Goal: Find specific page/section: Find specific page/section

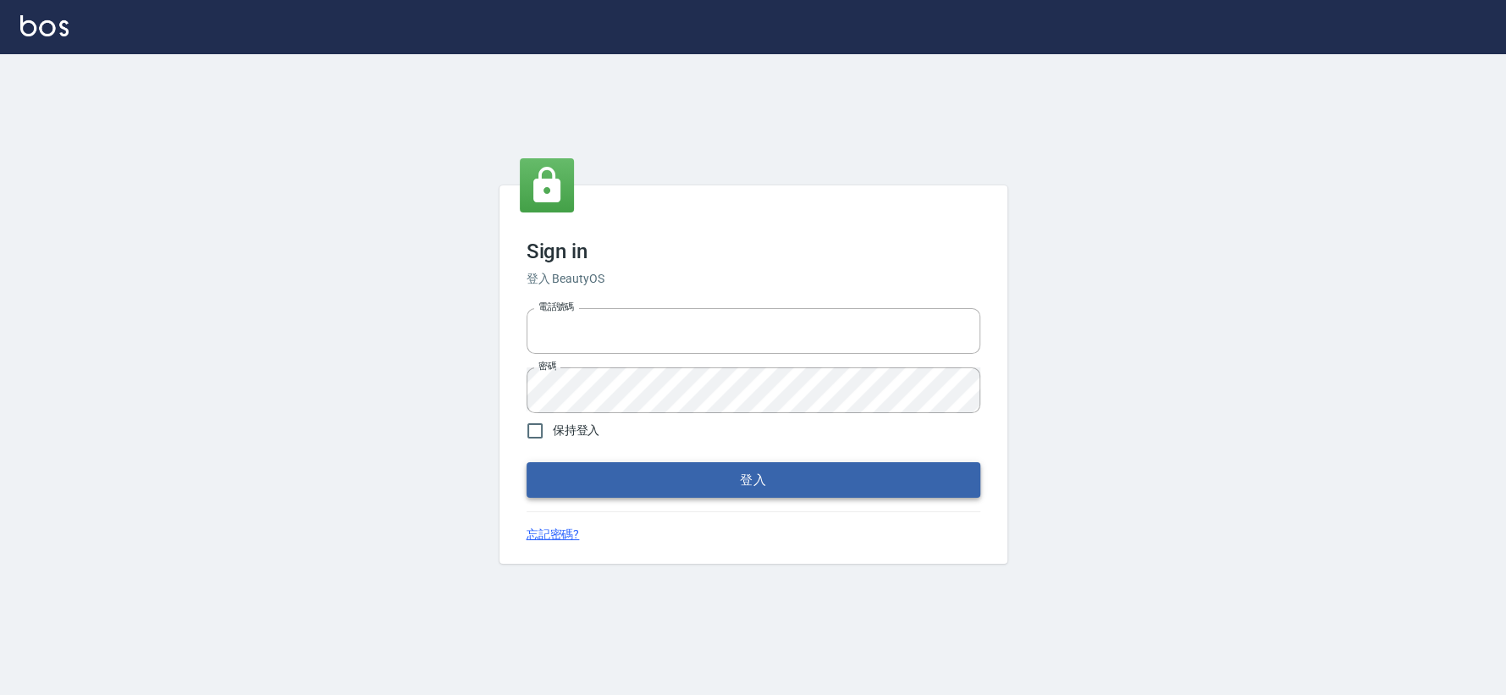
type input "0426653545"
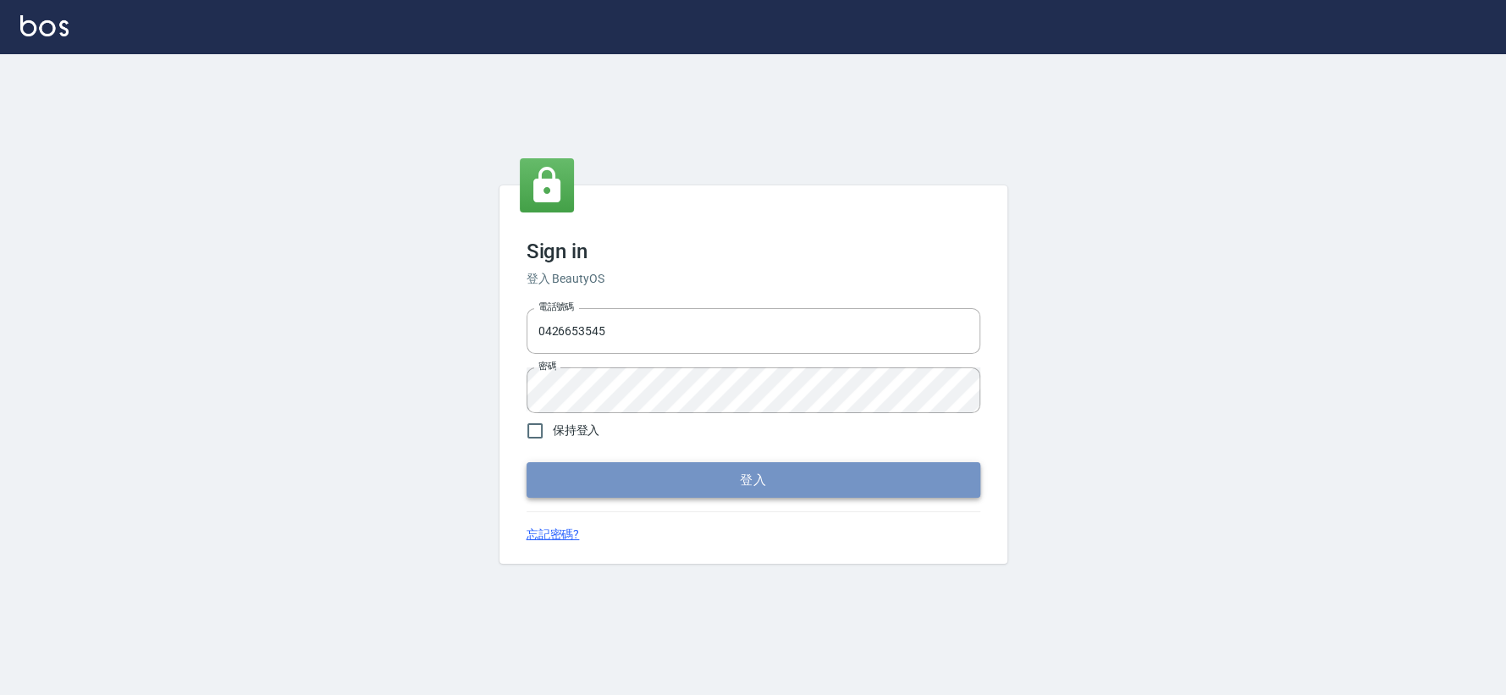
click at [602, 487] on button "登入" at bounding box center [753, 480] width 454 height 36
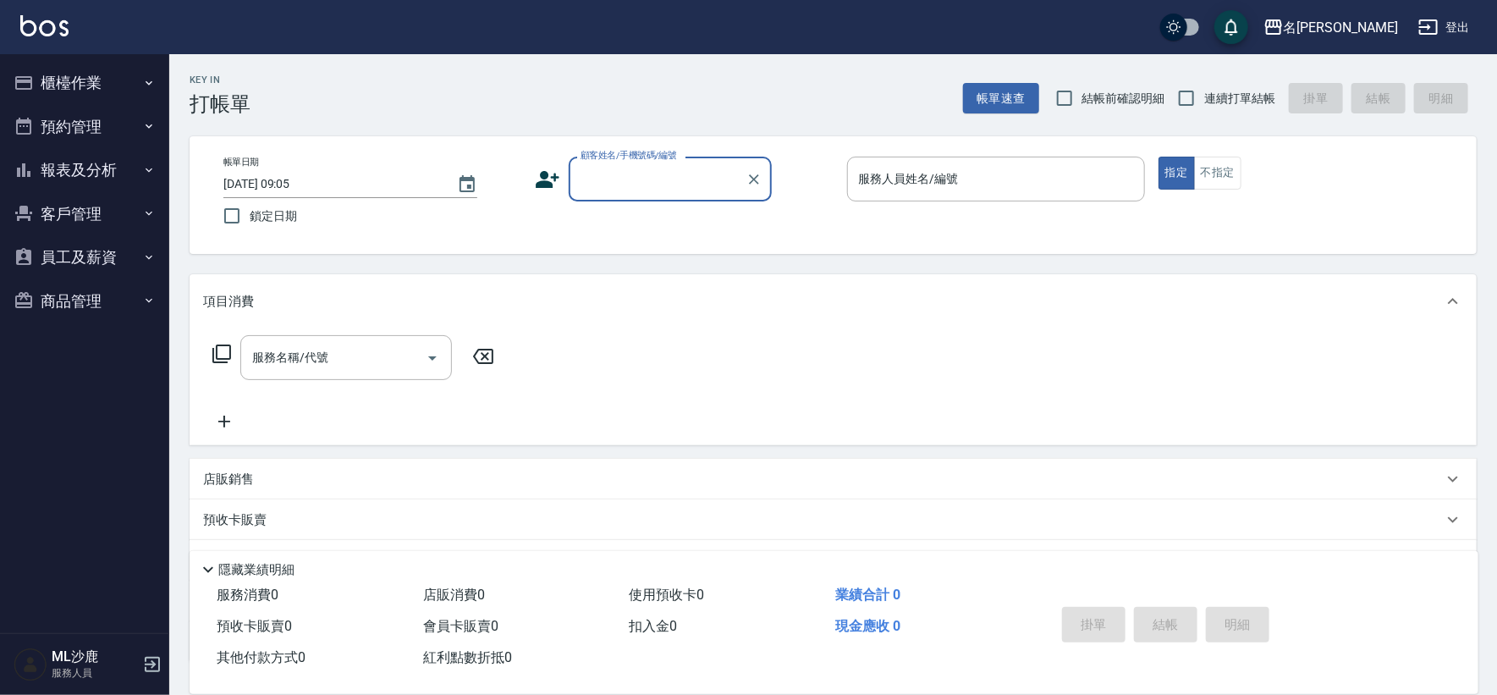
click at [154, 167] on icon "button" at bounding box center [149, 170] width 14 height 14
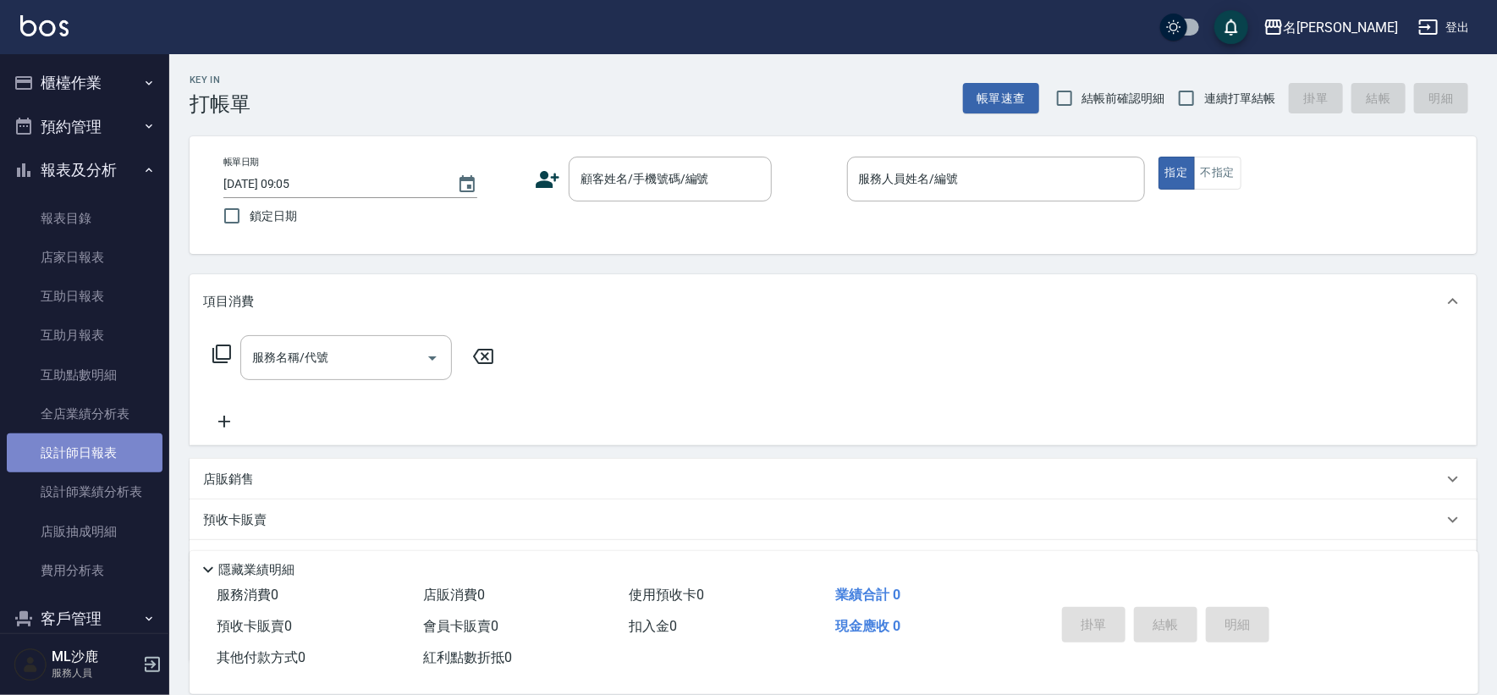
click at [106, 463] on link "設計師日報表" at bounding box center [85, 452] width 156 height 39
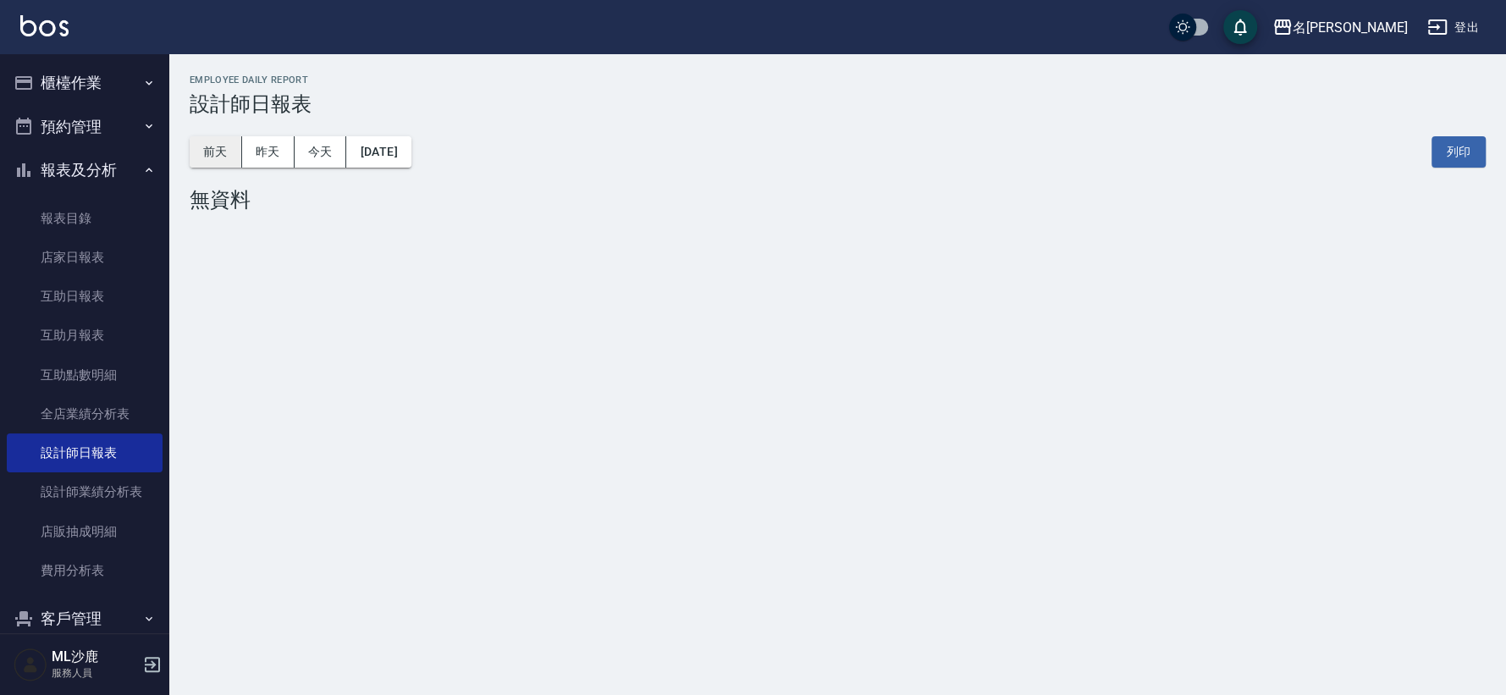
click at [223, 162] on button "前天" at bounding box center [216, 151] width 52 height 31
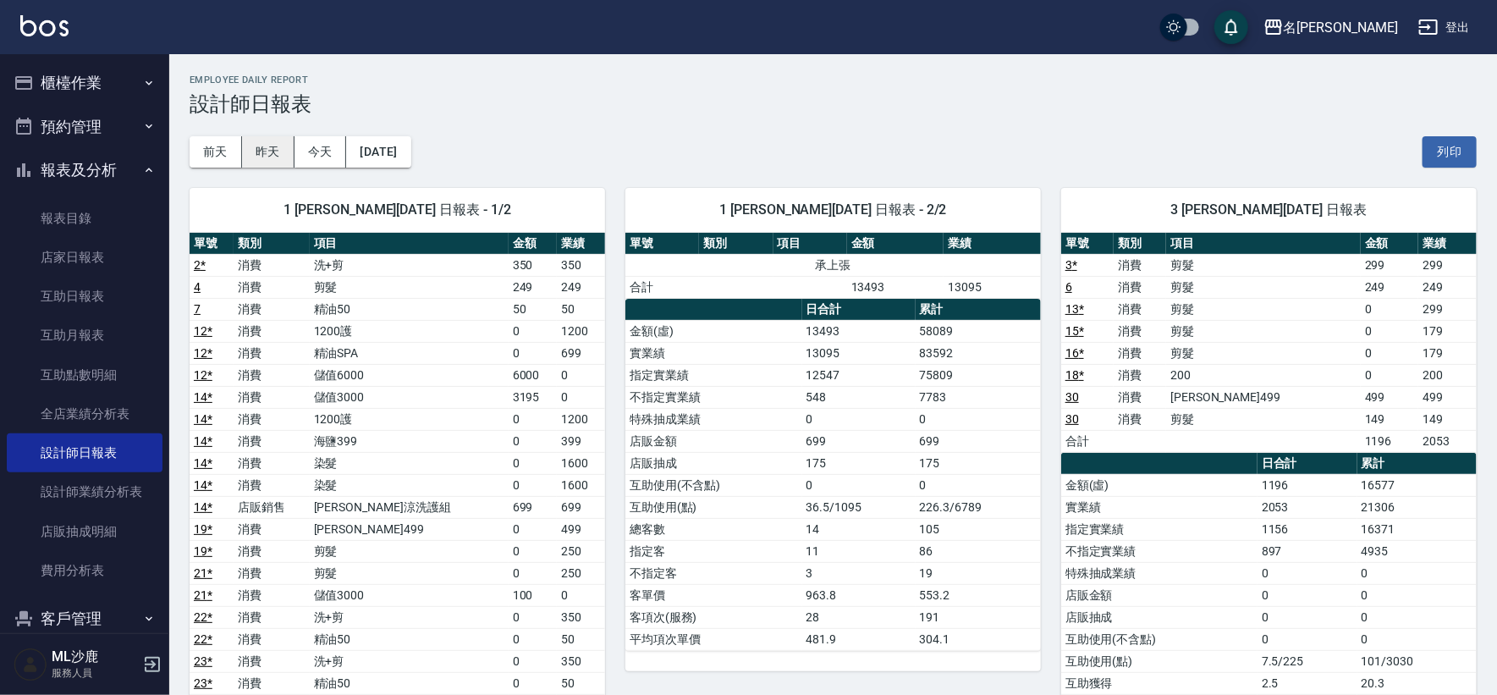
click at [280, 151] on button "昨天" at bounding box center [268, 151] width 52 height 31
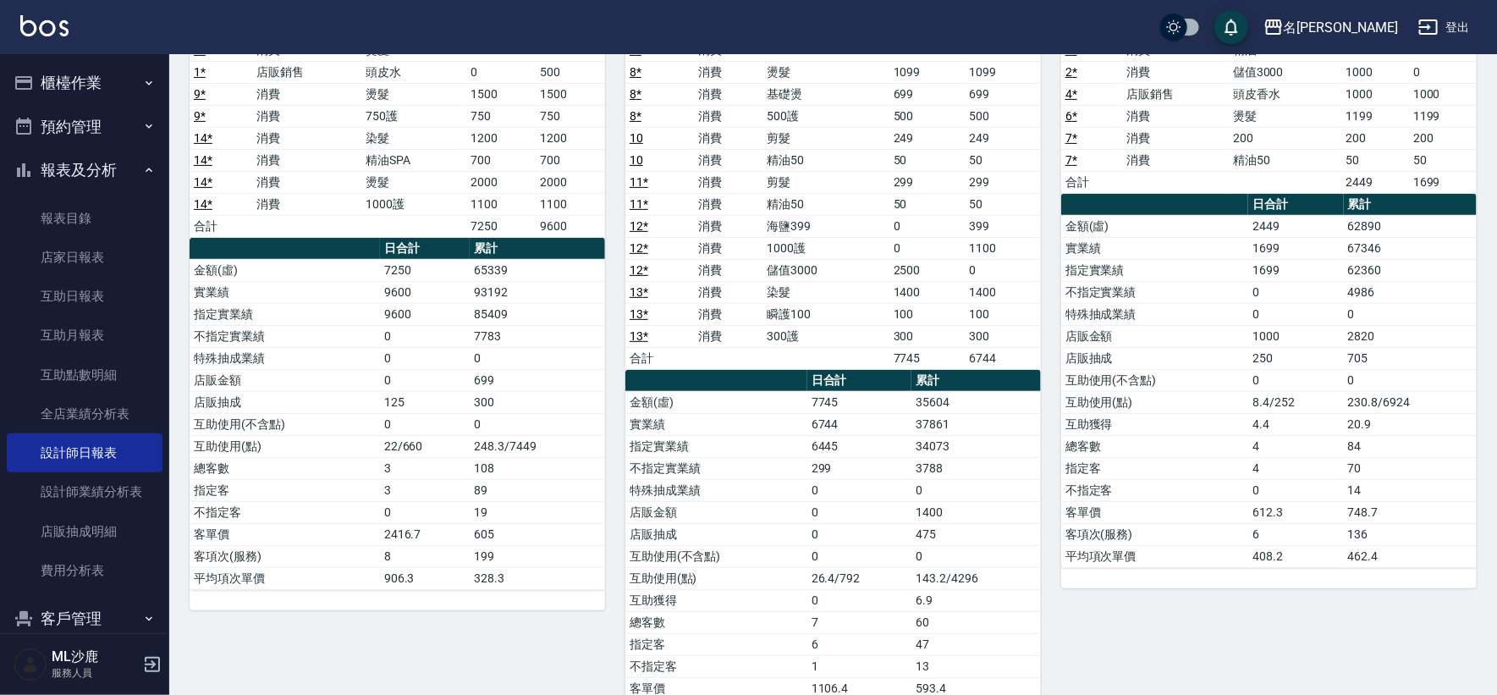
scroll to position [41, 0]
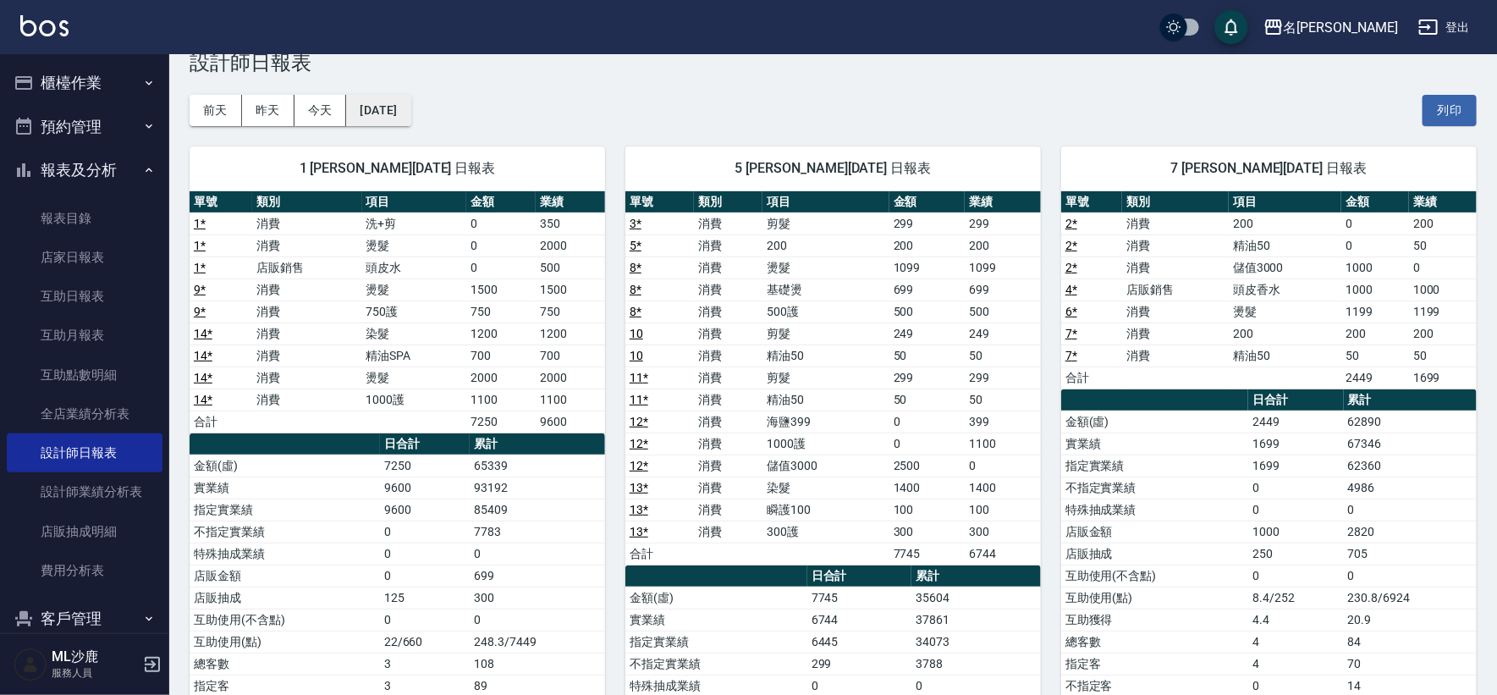
click at [381, 109] on button "[DATE]" at bounding box center [378, 110] width 64 height 31
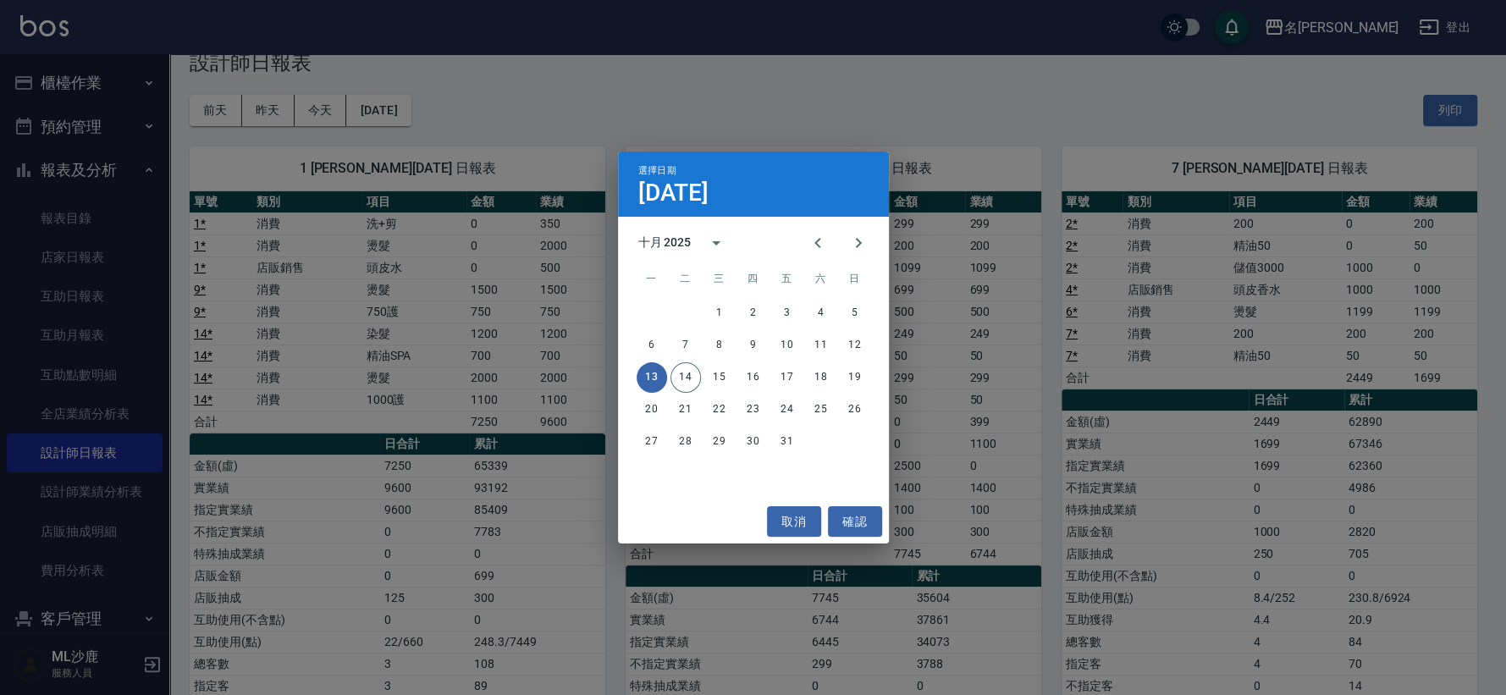
click at [548, 149] on div "選擇日期 [DATE] 十月 2025 一 二 三 四 五 六 日 1 2 3 4 5 6 7 8 9 10 11 12 13 14 15 16 17 18 …" at bounding box center [753, 347] width 1506 height 695
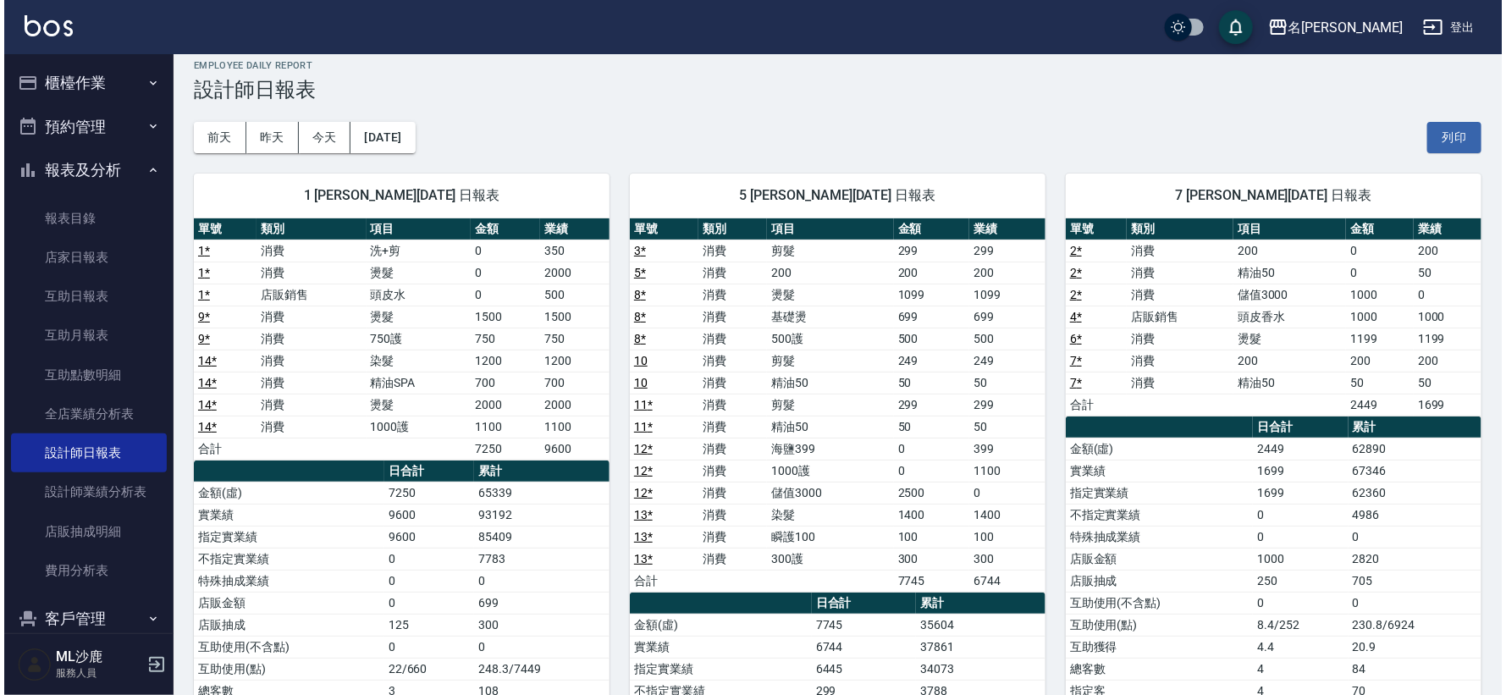
scroll to position [0, 0]
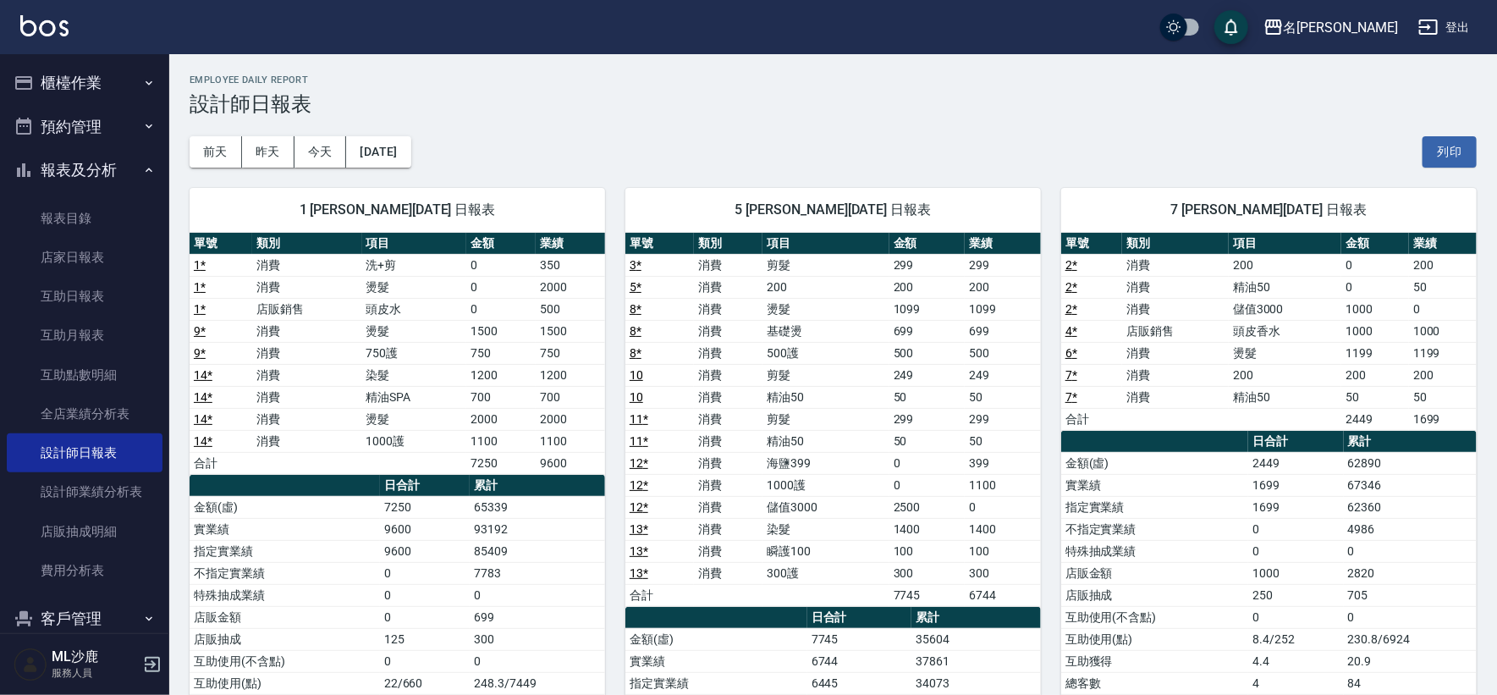
click at [81, 89] on button "櫃檯作業" at bounding box center [85, 83] width 156 height 44
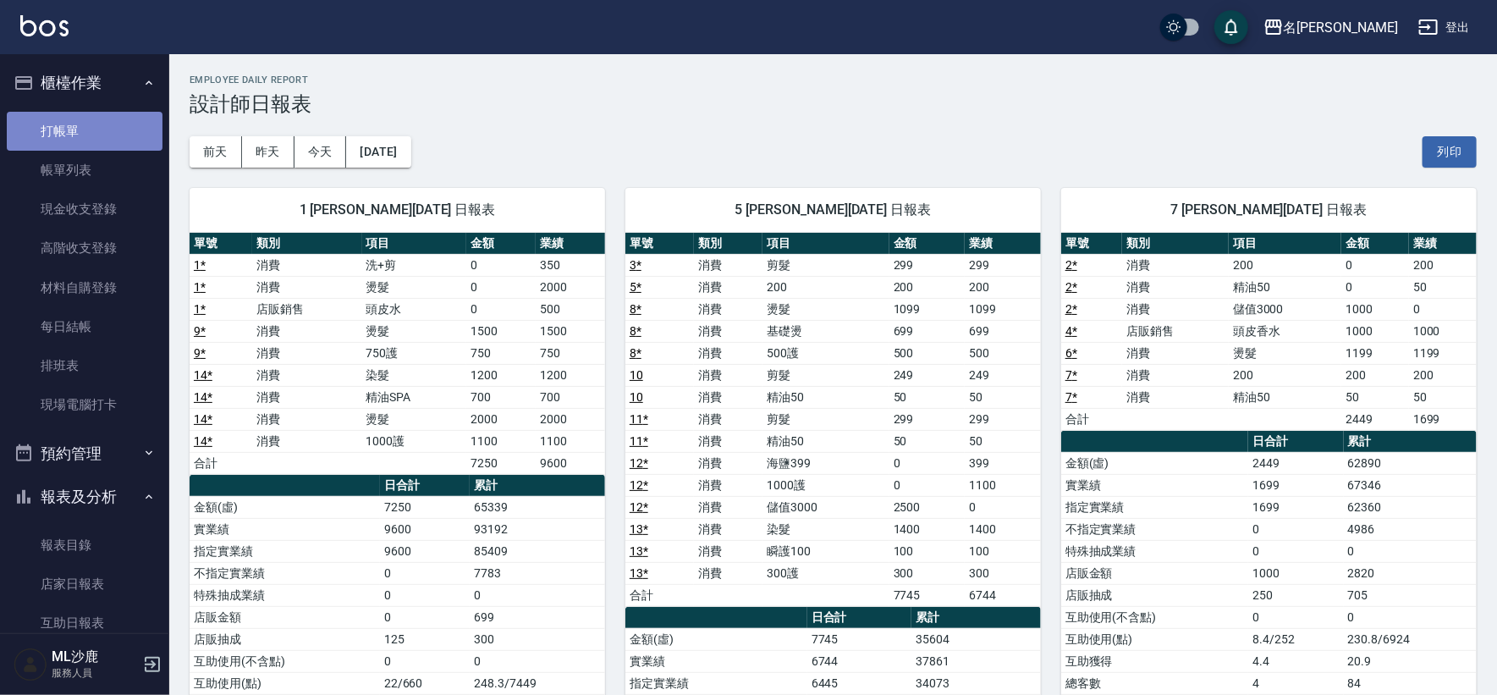
click at [120, 135] on link "打帳單" at bounding box center [85, 131] width 156 height 39
